Goal: Contribute content

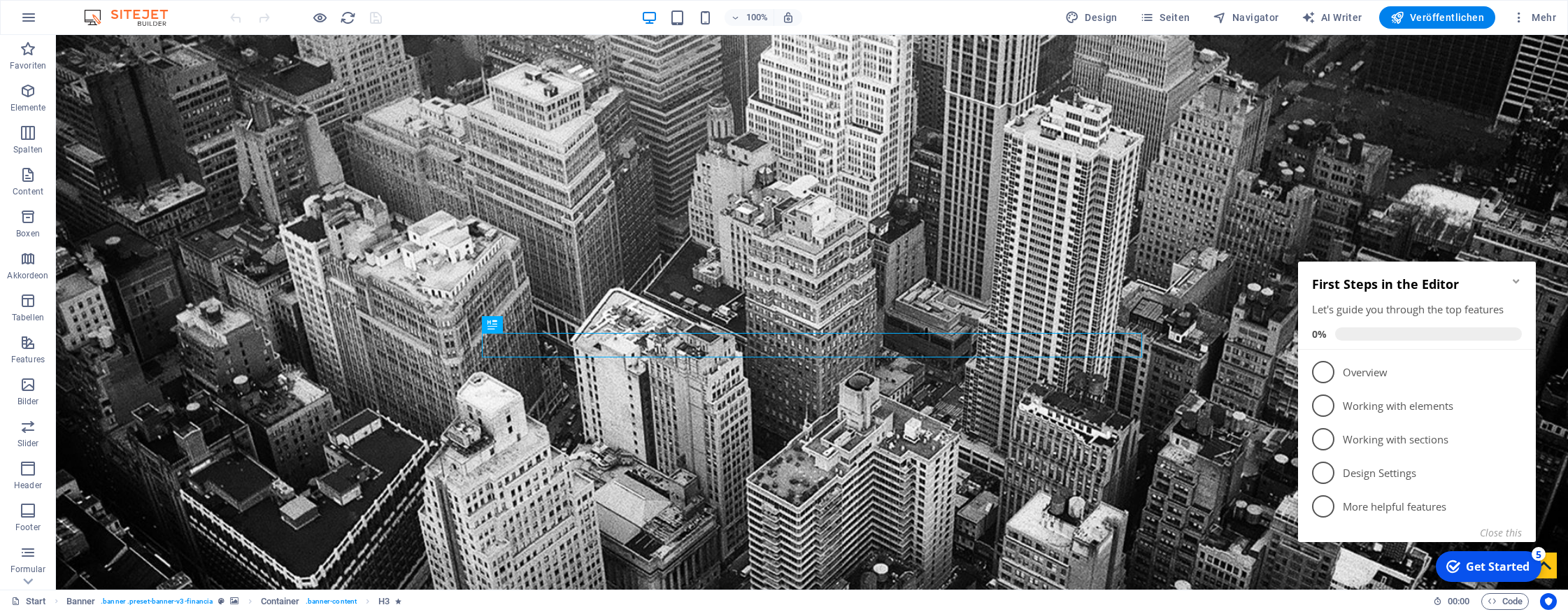
click at [1515, 284] on icon "Minimize checklist" at bounding box center [1516, 281] width 11 height 11
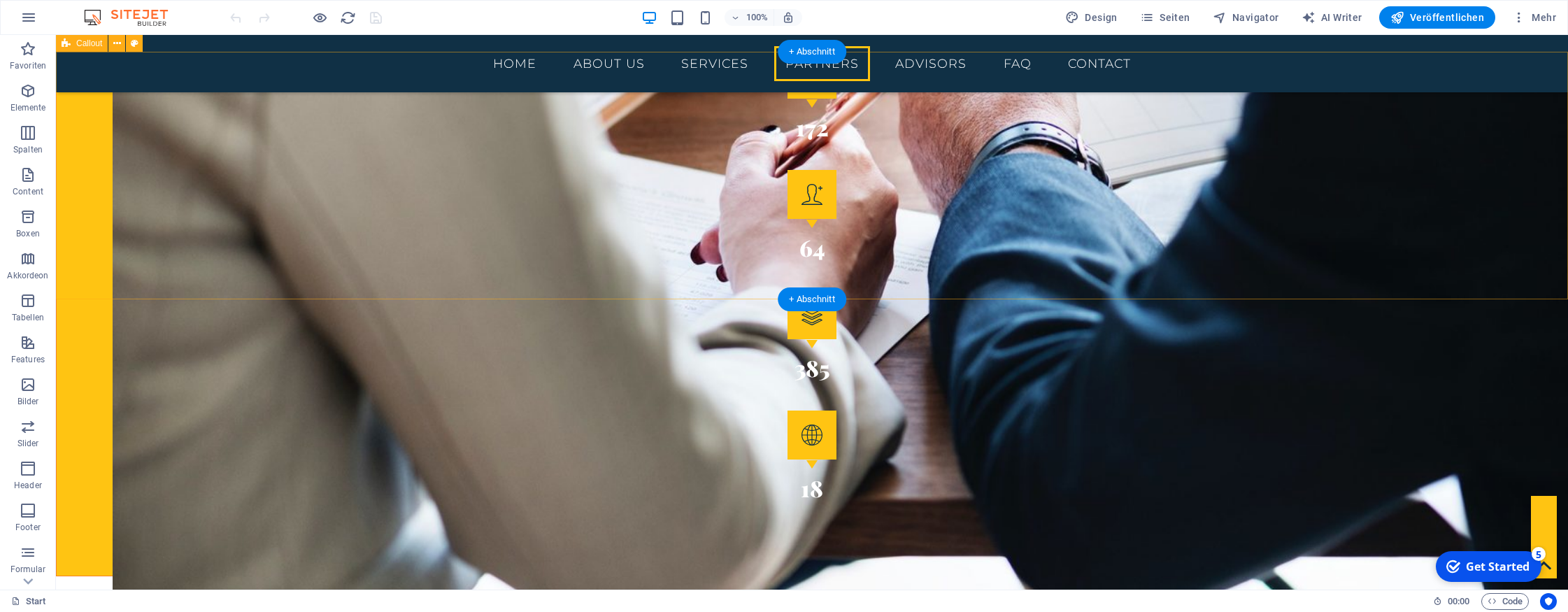
scroll to position [2108, 0]
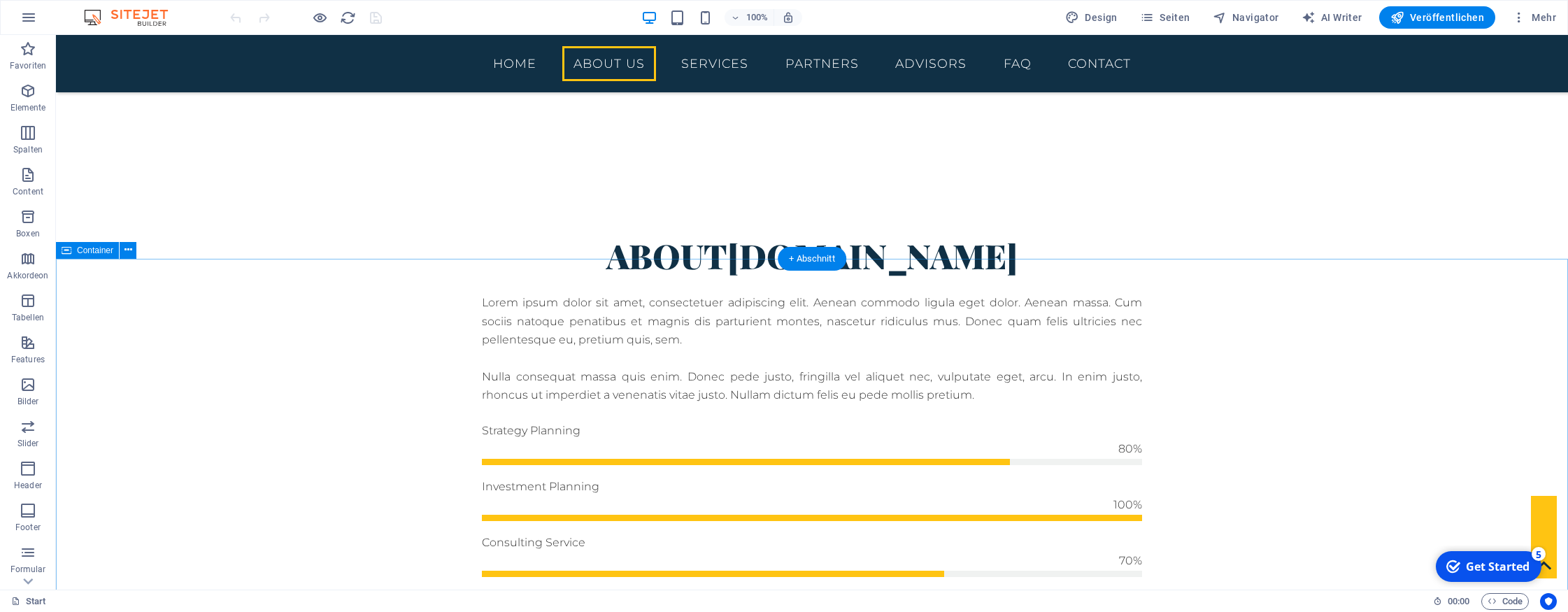
scroll to position [582, 0]
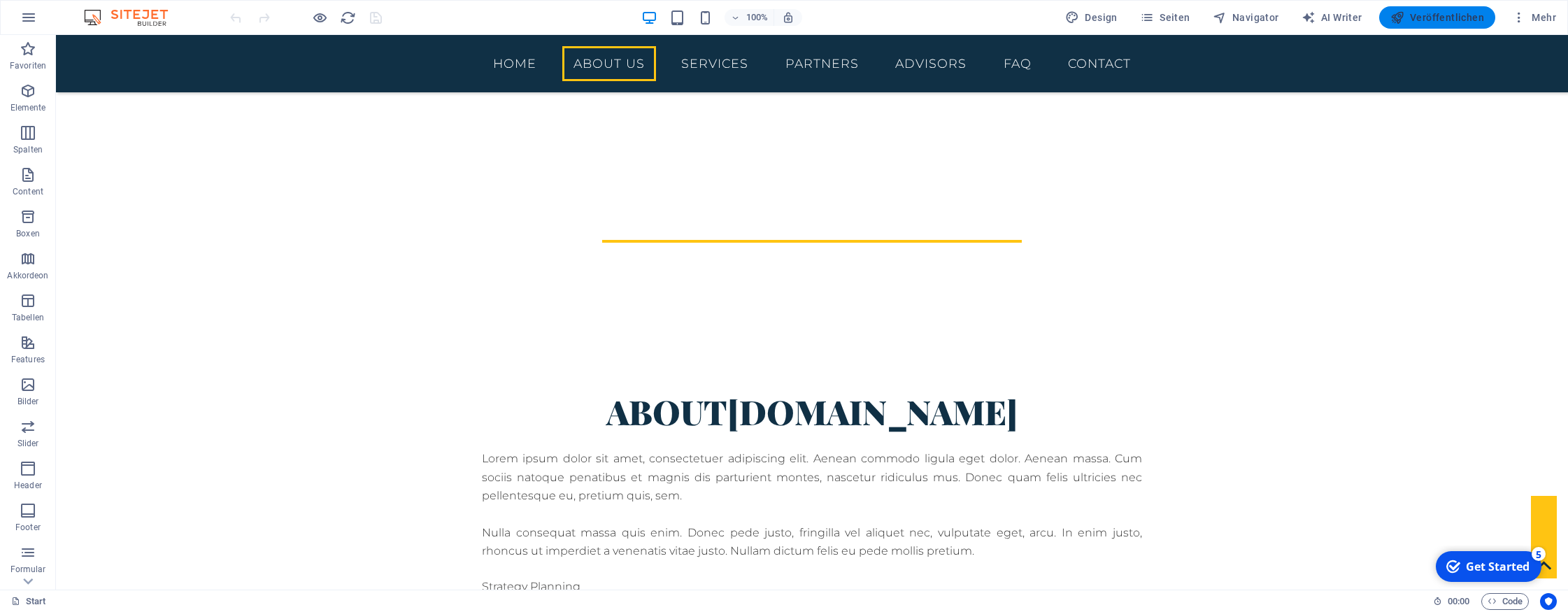
click at [1450, 15] on span "Veröffentlichen" at bounding box center [1437, 17] width 94 height 14
